Goal: Transaction & Acquisition: Purchase product/service

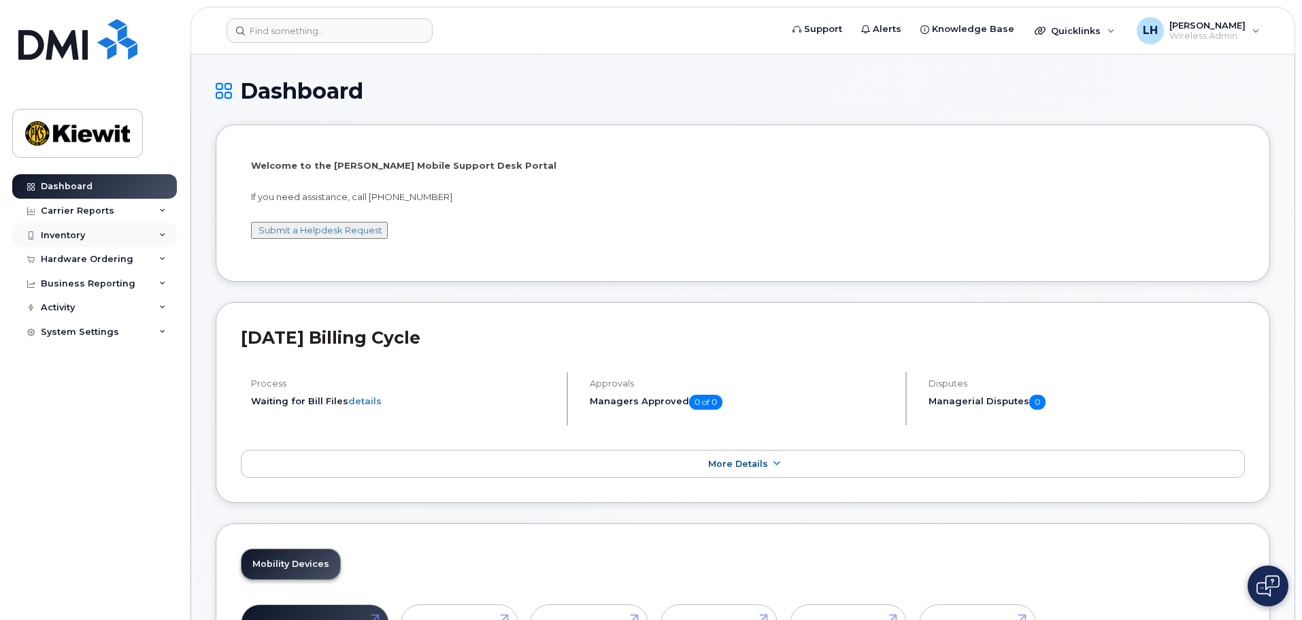
click at [105, 237] on div "Inventory" at bounding box center [94, 235] width 165 height 24
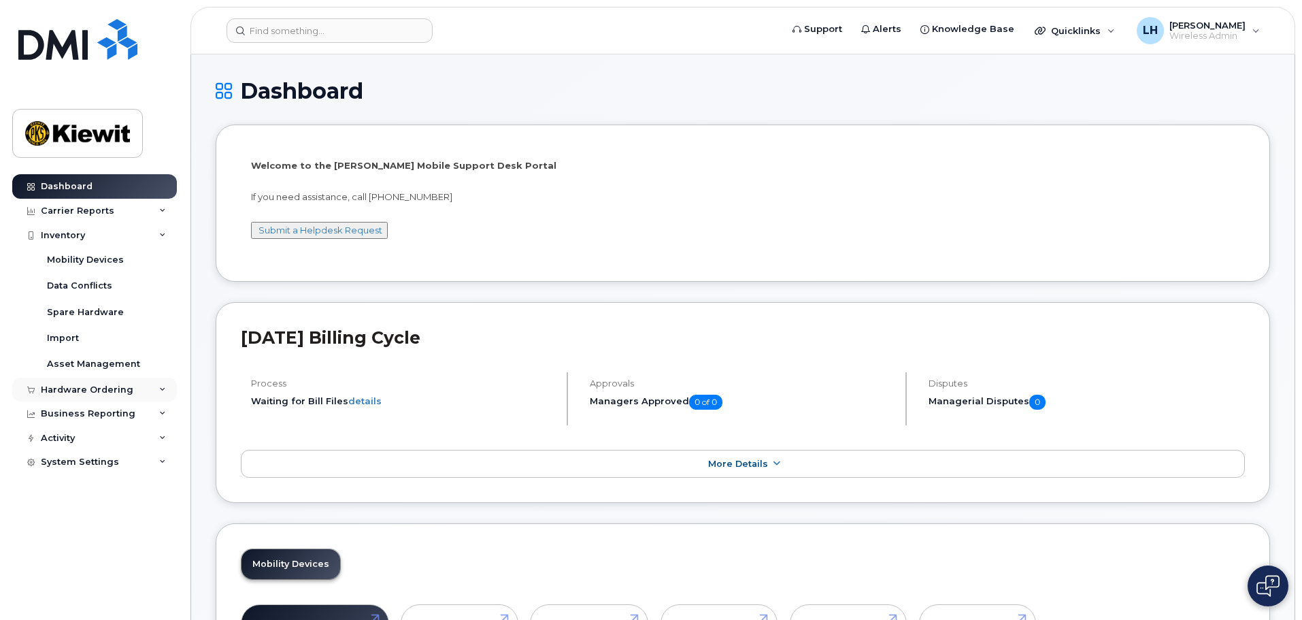
click at [111, 392] on div "Hardware Ordering" at bounding box center [87, 389] width 92 height 11
click at [75, 437] on div "Orders" at bounding box center [63, 440] width 33 height 12
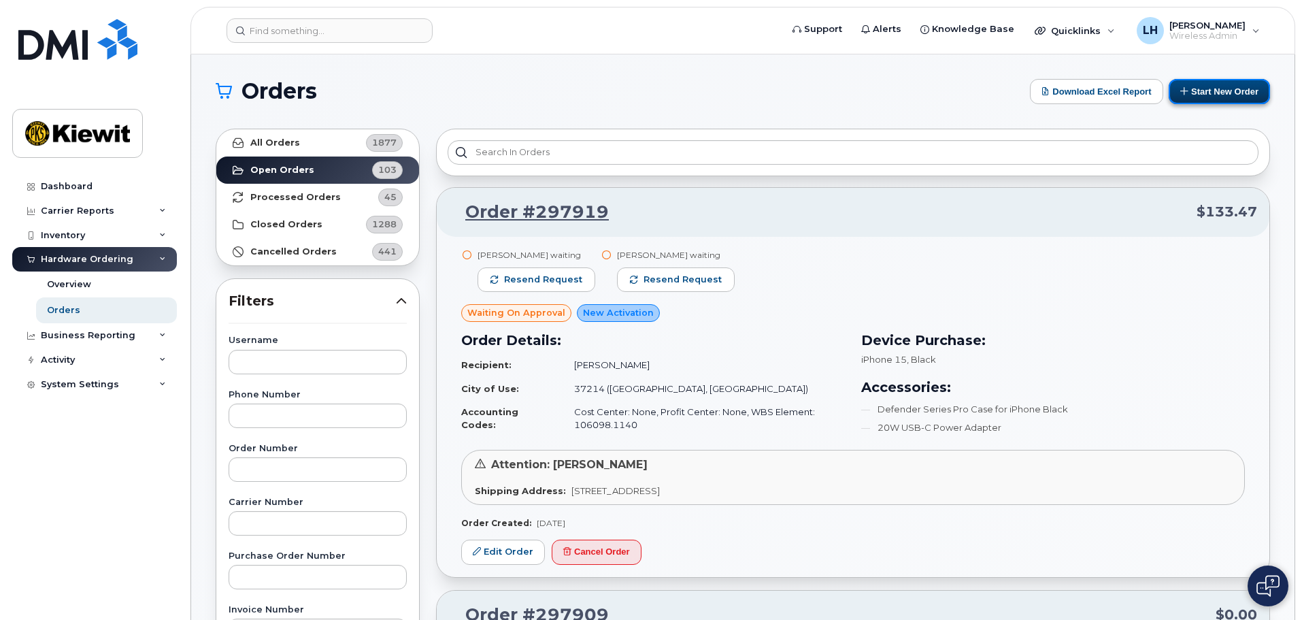
click at [1190, 91] on button "Start New Order" at bounding box center [1218, 91] width 101 height 25
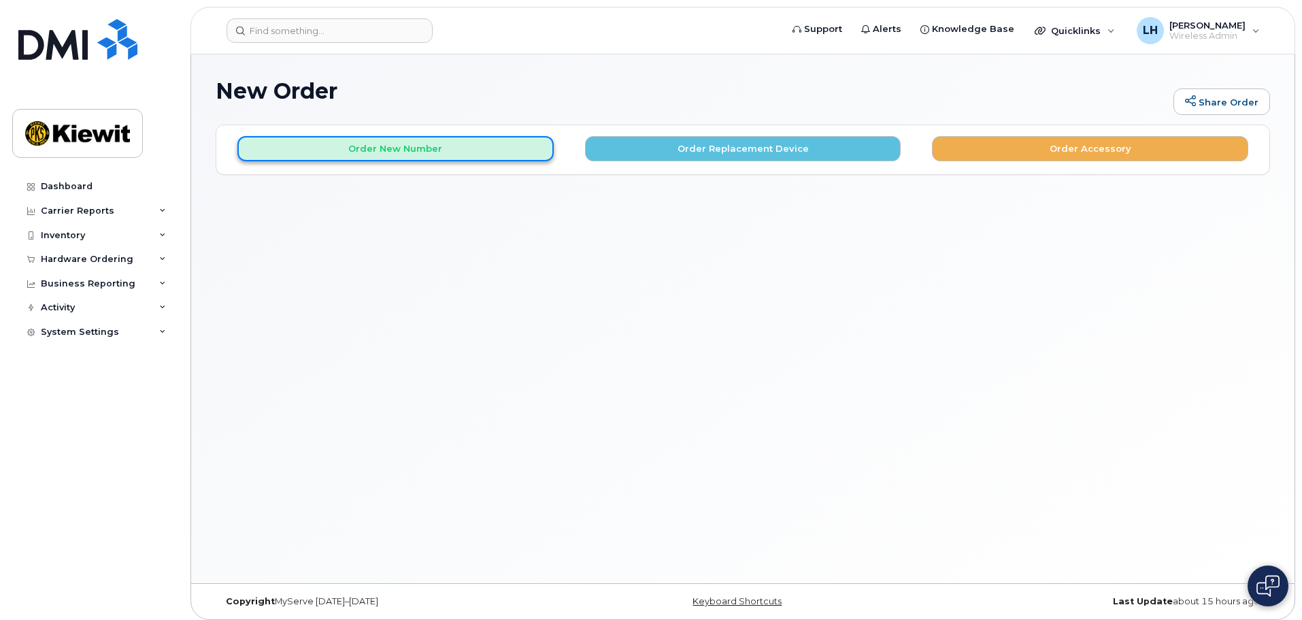
click at [475, 154] on button "Order New Number" at bounding box center [395, 148] width 316 height 25
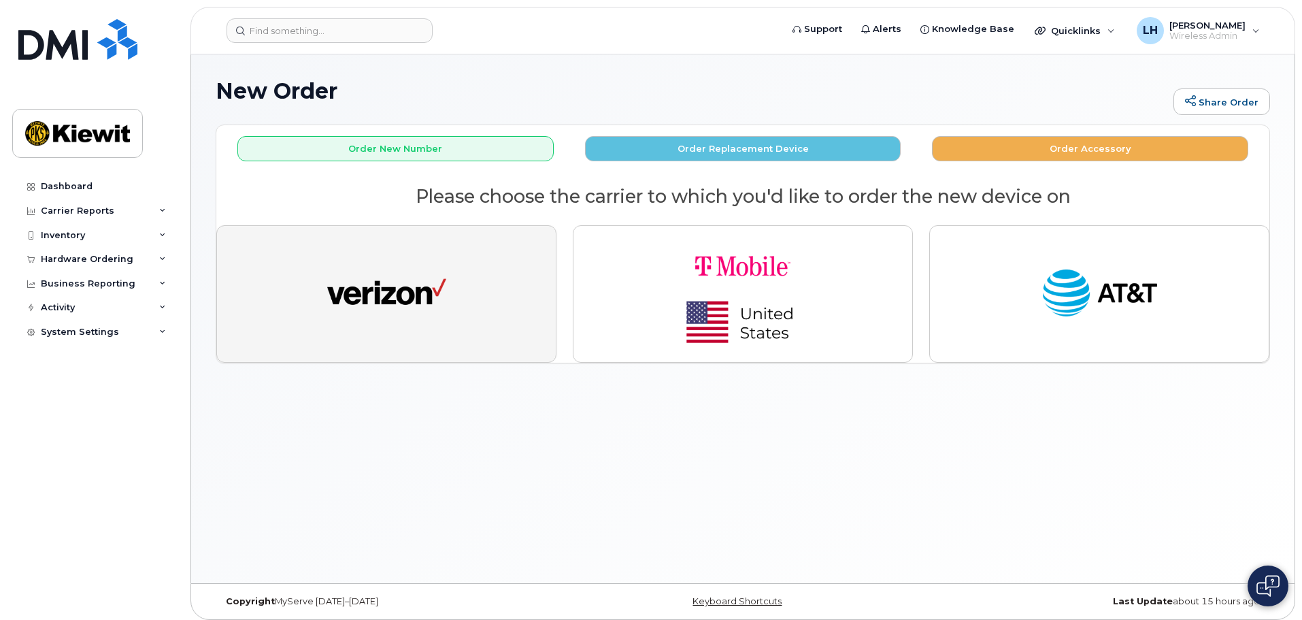
click at [476, 341] on button "button" at bounding box center [386, 293] width 340 height 137
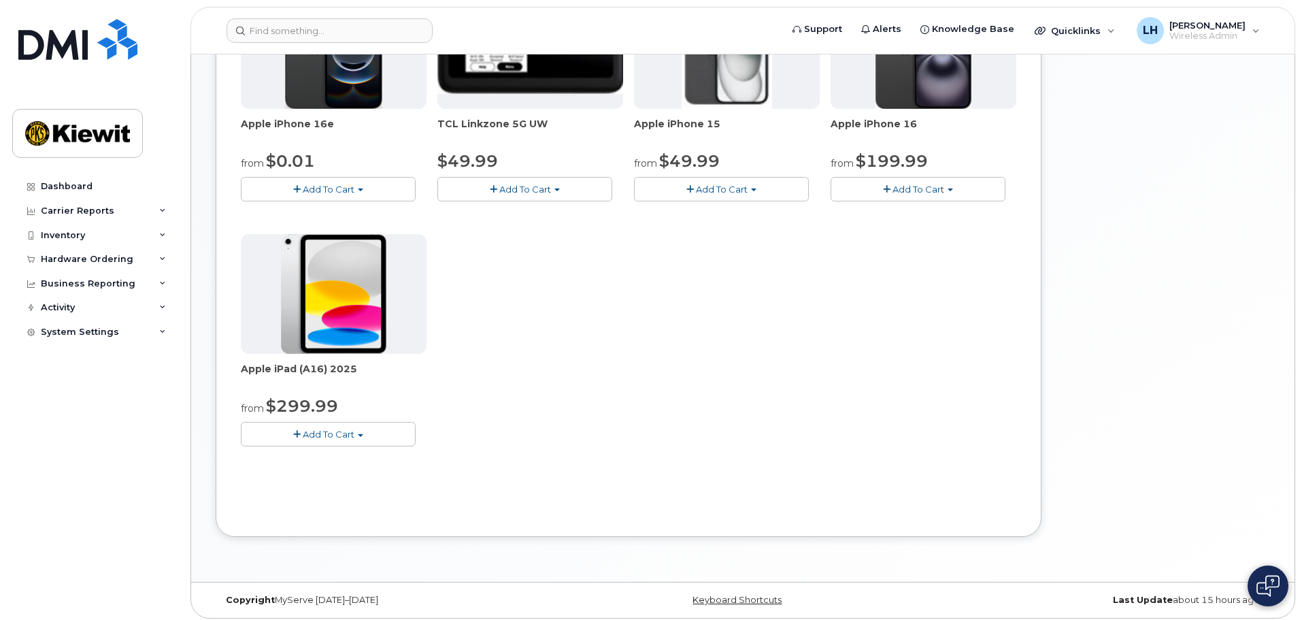
scroll to position [283, 0]
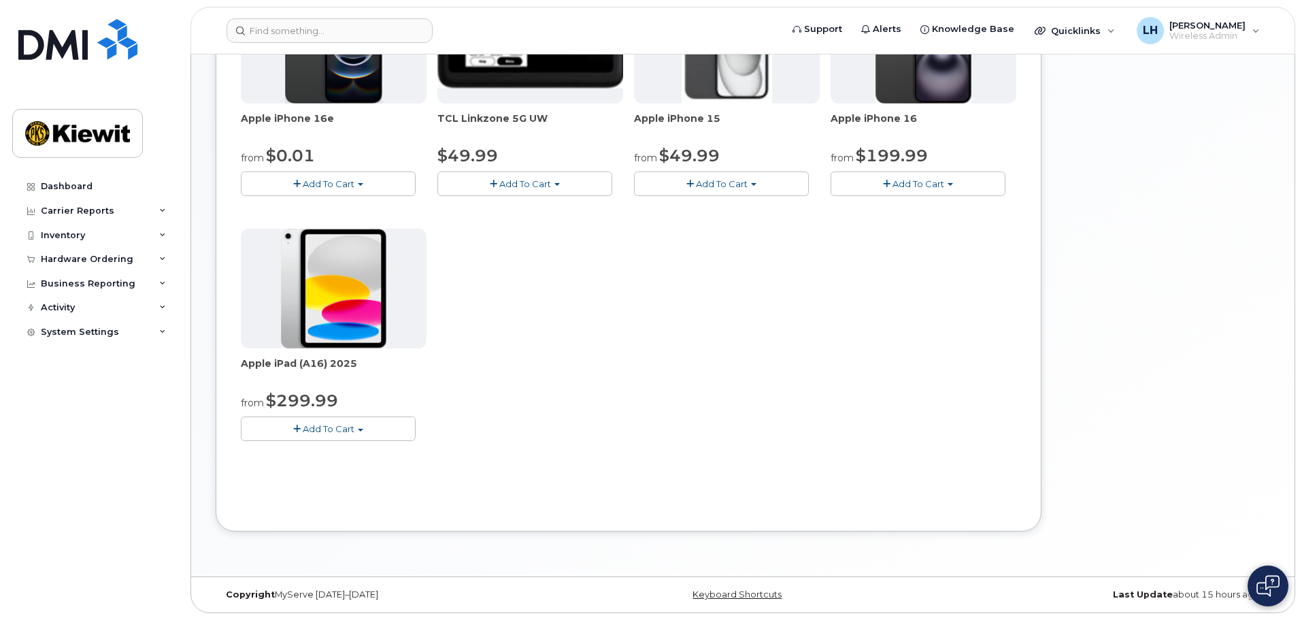
drag, startPoint x: 370, startPoint y: 367, endPoint x: 224, endPoint y: 369, distance: 145.5
click at [224, 369] on div "Order New Device Upgrade Existing Device Order Accessory Order new device and n…" at bounding box center [629, 187] width 826 height 690
copy span "Apple iPad (A16) 2025"
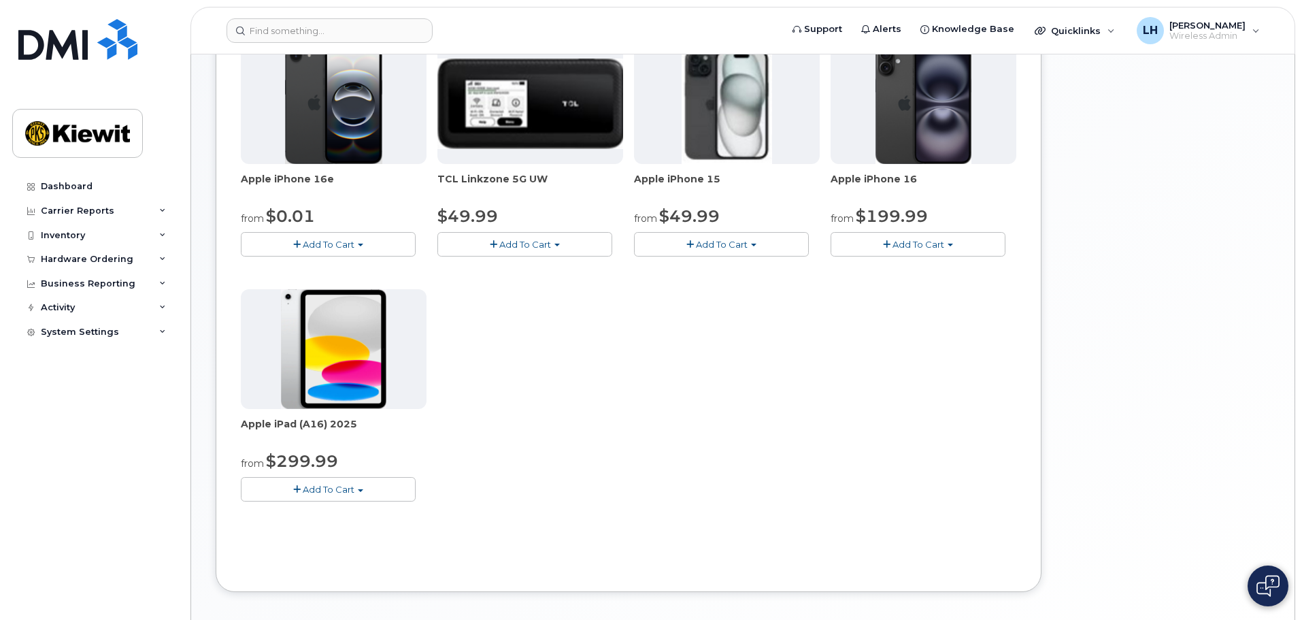
scroll to position [79, 0]
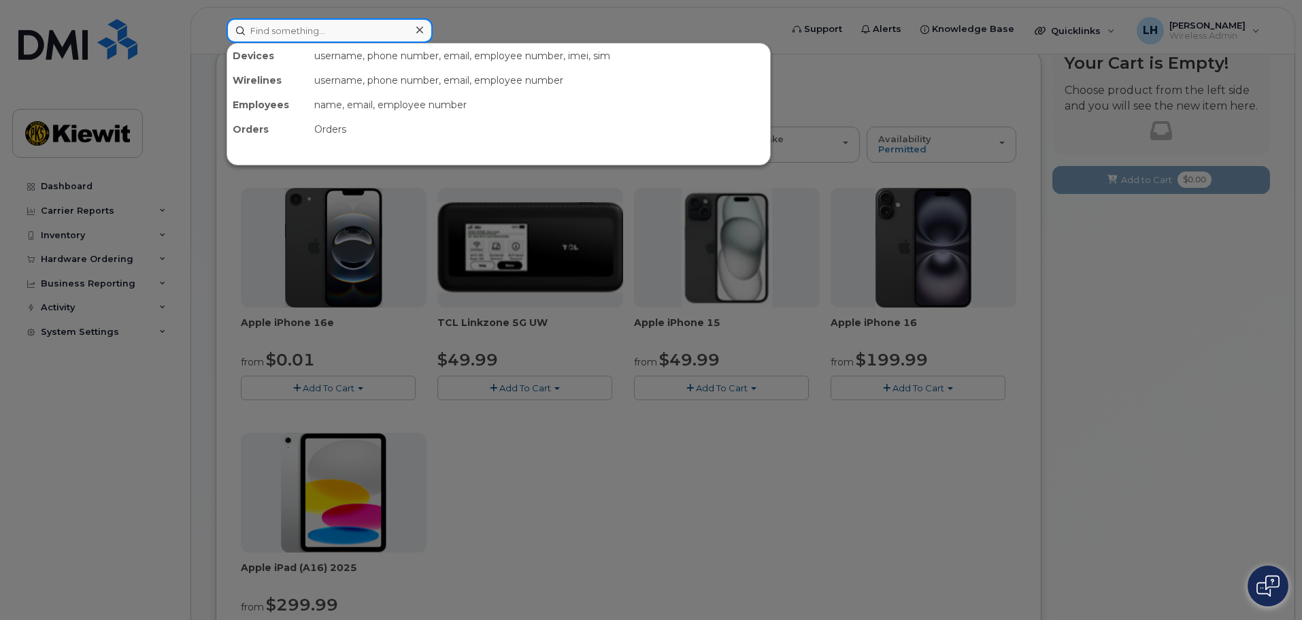
click at [358, 24] on input at bounding box center [329, 30] width 206 height 24
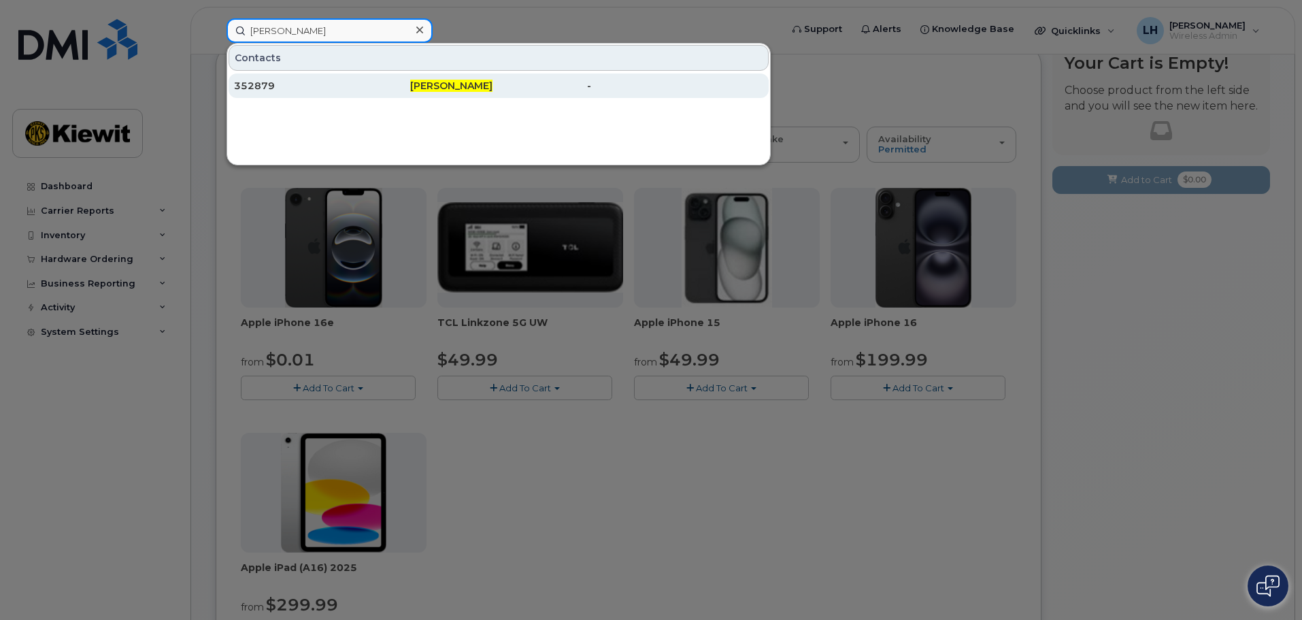
type input "scott ross"
click at [344, 86] on div "352879" at bounding box center [322, 86] width 176 height 14
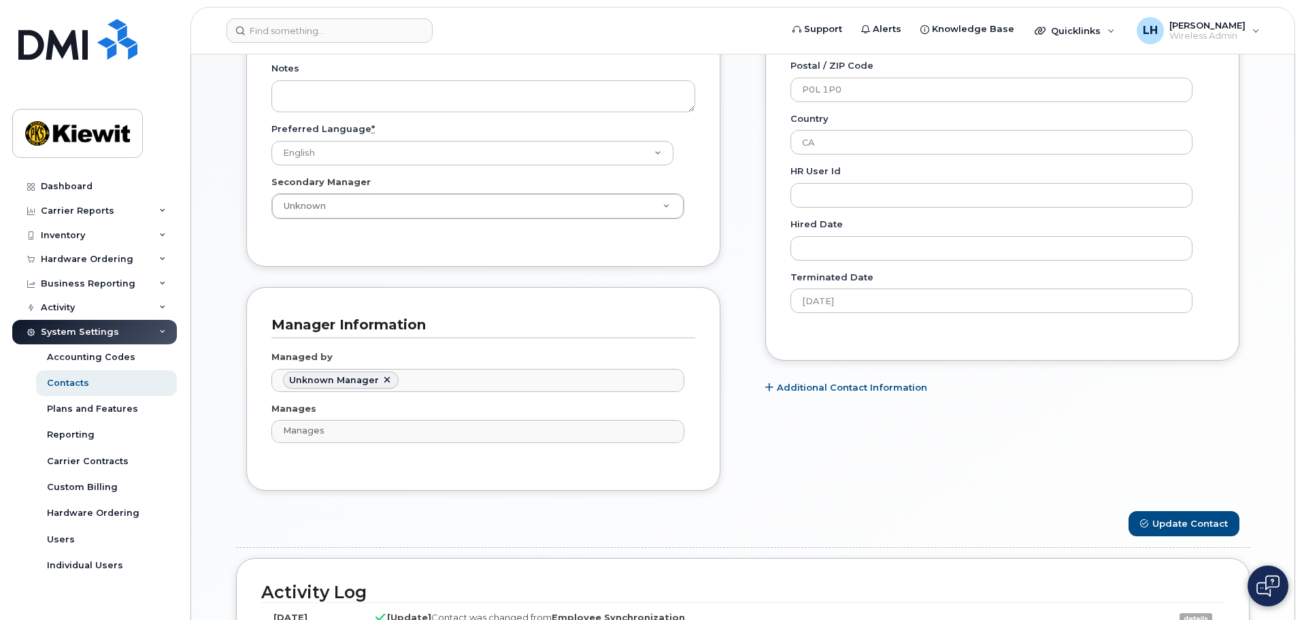
scroll to position [204, 0]
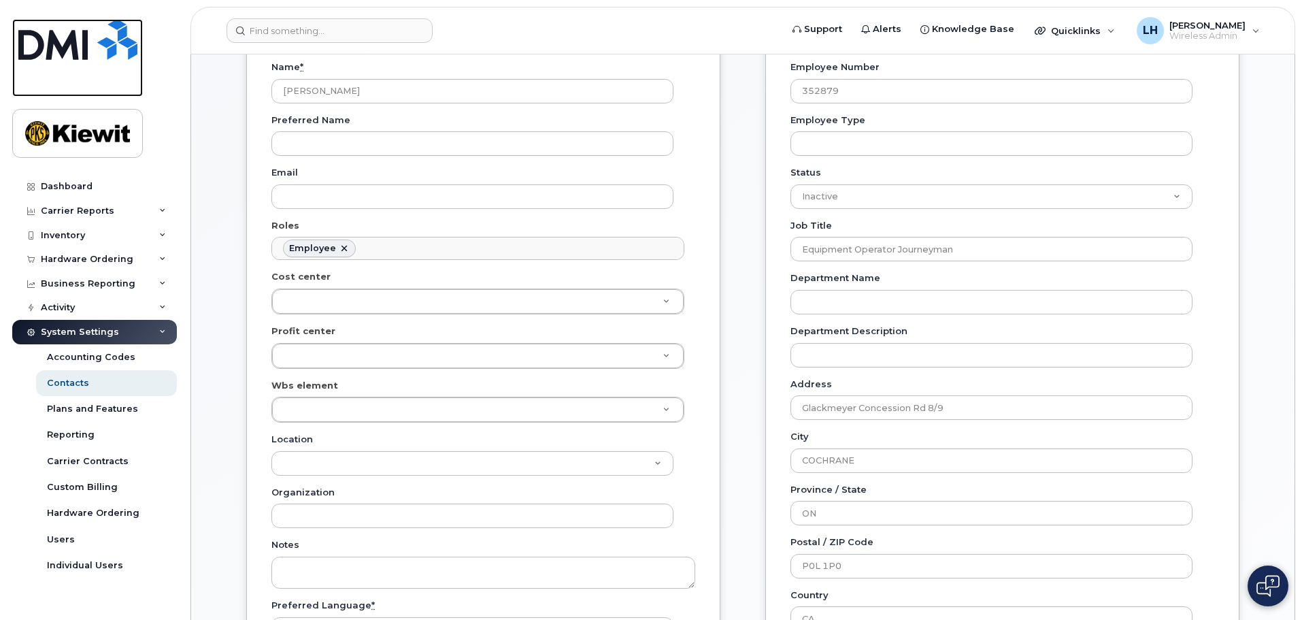
click at [97, 46] on img at bounding box center [77, 39] width 119 height 41
